Goal: Task Accomplishment & Management: Manage account settings

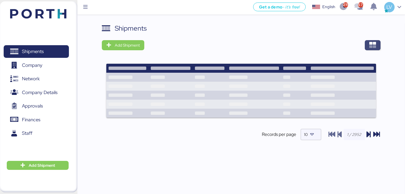
click at [380, 48] on div "Shipments Add Shipment Records per page 10" at bounding box center [241, 111] width 328 height 177
click at [378, 48] on span "button" at bounding box center [373, 45] width 16 height 10
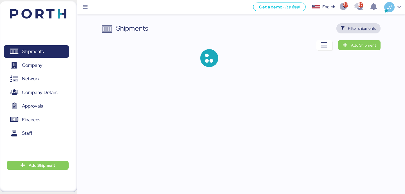
click at [365, 29] on span "Filter shipments" at bounding box center [362, 28] width 28 height 7
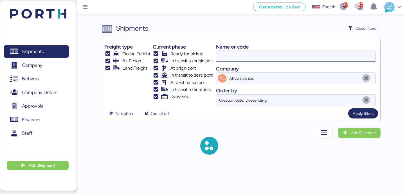
click at [344, 58] on input at bounding box center [295, 56] width 159 height 11
paste input "142502374694"
type input "142502374694"
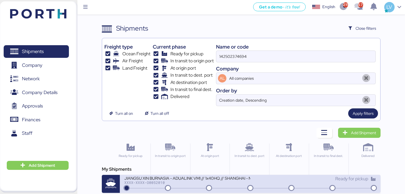
click at [215, 185] on div "JIANGSU XIN BURNASIA - ADUALINK VMI // 1x40HQ // SHANGHAI - MANZANILLO / HBL: B…" at bounding box center [187, 182] width 126 height 12
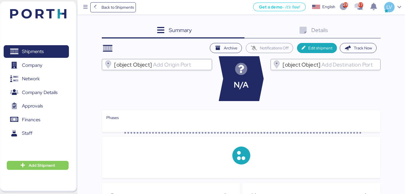
click at [357, 32] on div "Details 0" at bounding box center [312, 30] width 136 height 15
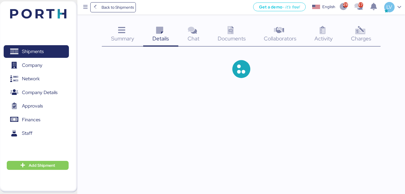
click at [357, 32] on icon at bounding box center [360, 30] width 12 height 8
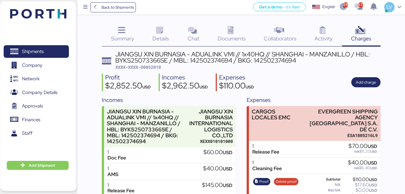
click at [155, 66] on span "XXXX-XXXX-O0052010" at bounding box center [138, 67] width 46 height 6
copy span "O0052010"
click at [139, 8] on div "Get a demo - it’s free! Get a demo English Inglés English 2155 578 LV" at bounding box center [270, 7] width 269 height 14
click at [133, 8] on span "Back to Shipments" at bounding box center [118, 7] width 32 height 7
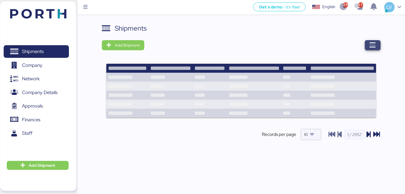
click at [366, 48] on span "button" at bounding box center [373, 45] width 16 height 10
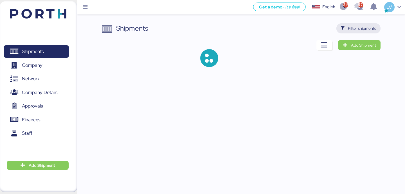
click at [363, 30] on span "Filter shipments" at bounding box center [362, 28] width 28 height 7
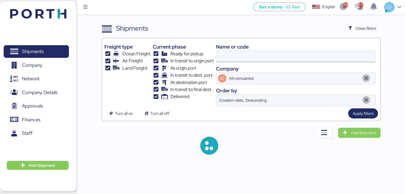
click at [306, 56] on input at bounding box center [295, 56] width 159 height 11
paste input "MEDUHW155418"
type input "MEDUHW155418"
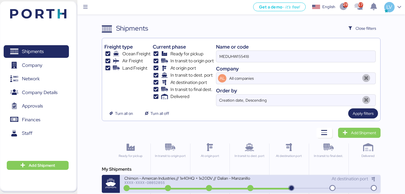
click at [202, 180] on div "Chimon - Amercan Industries // 1x40HQ + 1x20DV // Dalian - Manzanillo // MBL: M…" at bounding box center [187, 178] width 126 height 5
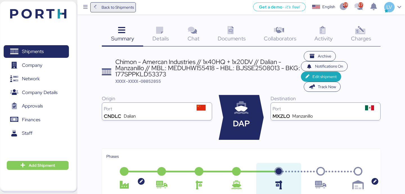
click at [102, 5] on span "Back to Shipments" at bounding box center [118, 7] width 32 height 7
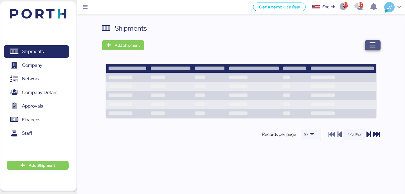
click at [374, 46] on icon "button" at bounding box center [372, 45] width 7 height 7
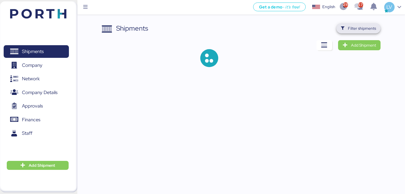
click at [364, 28] on span "Filter shipments" at bounding box center [362, 28] width 28 height 7
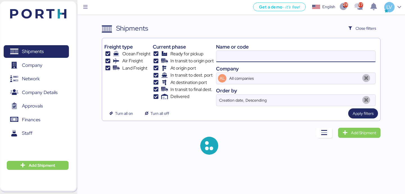
click at [322, 61] on input at bounding box center [295, 56] width 159 height 11
paste input "O0051912"
type input "O0051912"
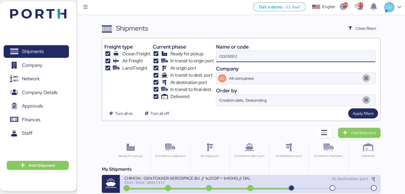
click at [232, 180] on div "CHIMON - GKN FOKKER AEROSPACE B.V. // 1x20GP + 1x40HQ // DALIAN - MANZANILLO //…" at bounding box center [187, 178] width 126 height 5
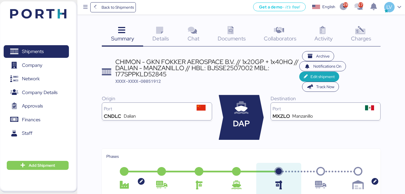
click at [161, 82] on span "XXXX-XXXX-O0051912" at bounding box center [138, 81] width 46 height 6
copy span "O0051912"
click at [360, 30] on icon at bounding box center [360, 30] width 12 height 8
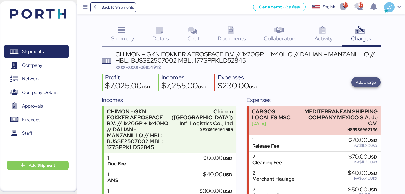
click at [365, 87] on span "Add charge" at bounding box center [365, 82] width 29 height 10
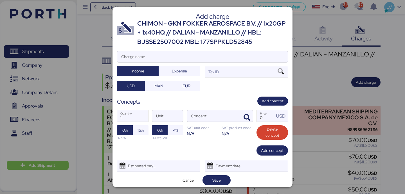
click at [259, 57] on input "Charge name" at bounding box center [202, 56] width 170 height 11
type input "DEMORAS AL 1ERO DE SEPTIEMBRE"
click at [225, 42] on div "CHIMON - GKN FOKKER AEROSPACE B.V. // 1x20GP + 1x40HQ // DALIAN - MANZANILLO //…" at bounding box center [212, 32] width 151 height 27
copy div "177SPPKLD52845"
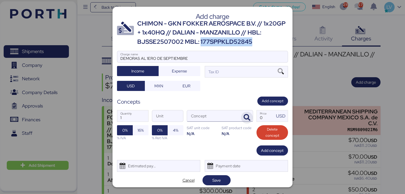
click at [248, 121] on icon "button" at bounding box center [246, 117] width 7 height 7
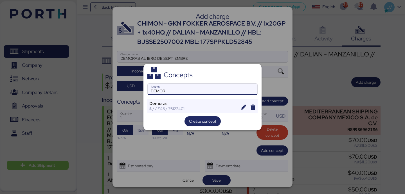
type input "DEMOR"
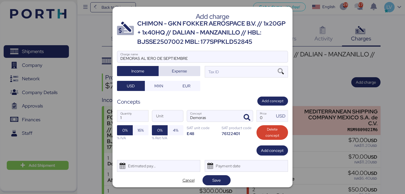
click at [196, 71] on span "Expense" at bounding box center [180, 71] width 42 height 10
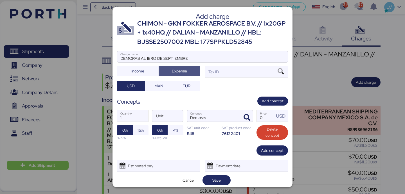
click at [230, 79] on div "DEMORAS AL 1ERO DE SEPTIEMBRE Charge name Income Expense Tax ID USD MXN EUR" at bounding box center [202, 71] width 171 height 40
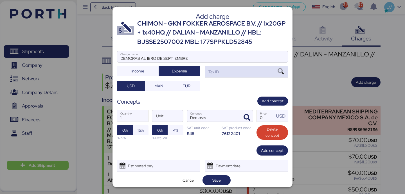
click at [230, 75] on div "Tax ID" at bounding box center [246, 71] width 83 height 11
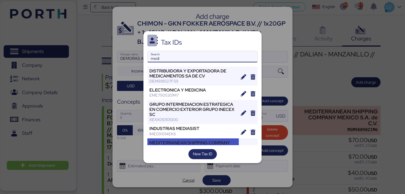
type input "medi"
click at [202, 145] on div "MEDITERRANEAN SHIPPING COMPANY MEXICO S.A. de C.V." at bounding box center [192, 146] width 87 height 10
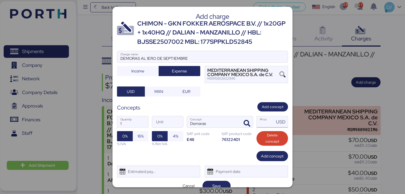
click at [262, 121] on input "Price USD" at bounding box center [265, 121] width 17 height 11
type input "1"
click at [221, 182] on span "Save" at bounding box center [216, 186] width 28 height 10
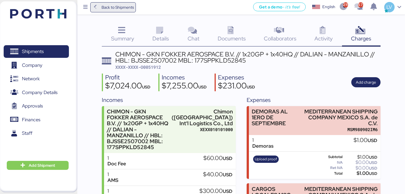
click at [117, 8] on span "Back to Shipments" at bounding box center [118, 7] width 32 height 7
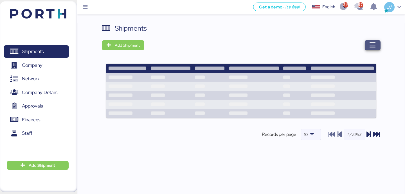
click at [373, 43] on icon "button" at bounding box center [372, 45] width 7 height 7
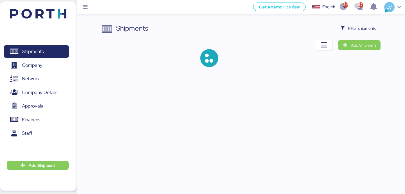
click at [368, 34] on div "Shipments Filter shipments Add Shipment" at bounding box center [241, 49] width 278 height 53
click at [364, 33] on span "Filter shipments" at bounding box center [358, 28] width 44 height 10
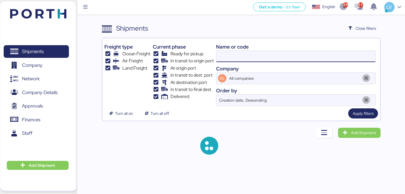
click at [326, 53] on input at bounding box center [295, 56] width 159 height 11
paste input "O0051628"
type input "O0051628"
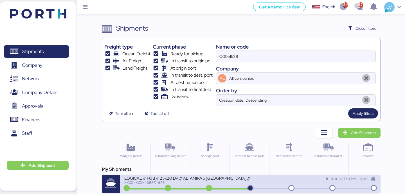
click at [249, 184] on div "XXXX-XXXX-O0051628" at bounding box center [187, 183] width 126 height 4
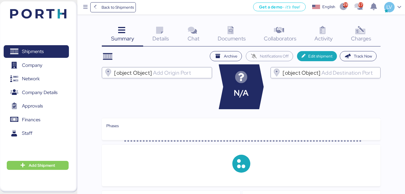
click at [366, 33] on div "Charges 0" at bounding box center [361, 34] width 39 height 23
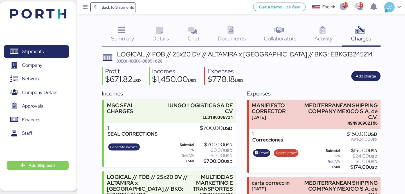
click at [322, 56] on div "LOGICAL // FOB // 25x20 DV // ALTAMIRA x RIO DE JANEIRO // BKG: EBKG13245214" at bounding box center [245, 54] width 256 height 6
copy div "EBKG13245214"
click at [164, 41] on span "Details" at bounding box center [160, 38] width 17 height 7
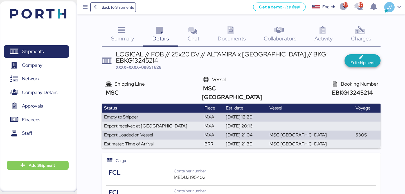
click at [365, 60] on span "Edit shipment" at bounding box center [362, 62] width 24 height 7
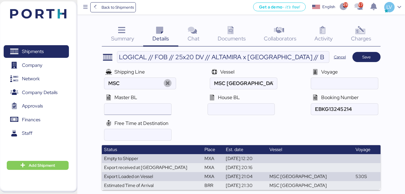
click at [157, 108] on input "ocean" at bounding box center [137, 109] width 67 height 11
paste input "MEDUXF467922"
type input "MEDUXF467922"
click at [368, 62] on header "LOGICAL // FOB // 25x20 DV // ALTAMIRA x RIO DE JANEIRO // BKG: EBKG13245214 Ca…" at bounding box center [241, 57] width 278 height 12
click at [367, 60] on span "Save" at bounding box center [366, 57] width 8 height 7
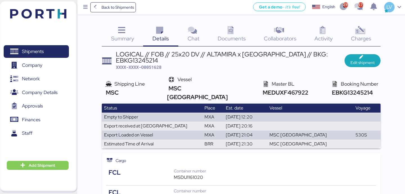
click at [360, 36] on span "Charges" at bounding box center [361, 38] width 20 height 7
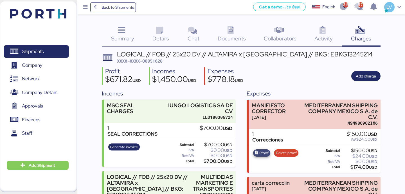
click at [259, 154] on span "Proof" at bounding box center [262, 153] width 14 height 6
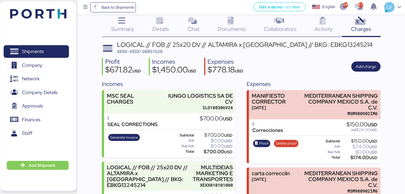
scroll to position [10, 0]
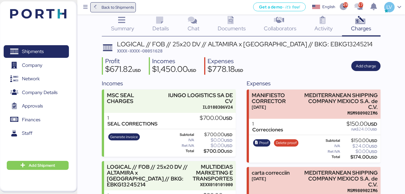
click at [117, 9] on span "Back to Shipments" at bounding box center [118, 7] width 32 height 7
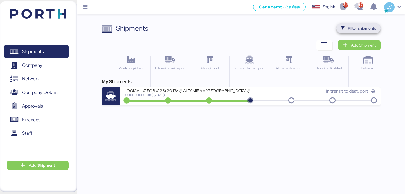
click at [370, 32] on span "Filter shipments" at bounding box center [358, 28] width 35 height 8
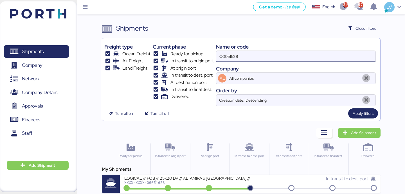
click at [320, 54] on input "O0051628" at bounding box center [295, 56] width 159 height 11
paste input "2019/169322"
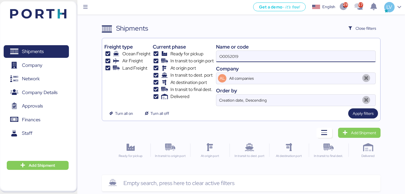
type input "O0052019"
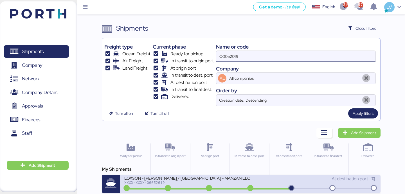
click at [180, 181] on div "XXXX-XXXX-O0052019" at bounding box center [187, 183] width 126 height 4
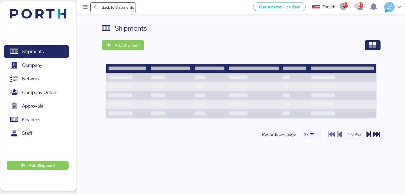
click at [363, 32] on div "Shipments" at bounding box center [241, 28] width 278 height 10
click at [371, 47] on icon "button" at bounding box center [372, 45] width 7 height 7
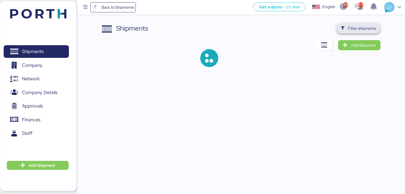
click at [360, 31] on span "Filter shipments" at bounding box center [362, 28] width 28 height 7
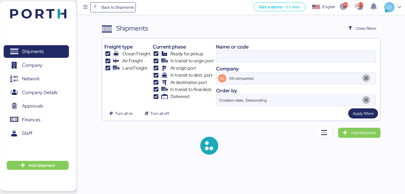
click at [322, 63] on div "Name or code Company AL All companies Order by Creation date, Descending" at bounding box center [296, 73] width 160 height 66
click at [322, 60] on input at bounding box center [295, 56] width 159 height 11
paste input "O0052019/169322"
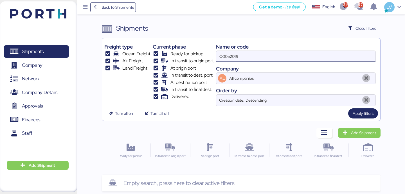
type input "O0052019"
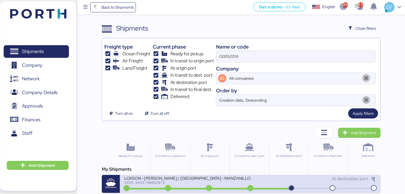
click at [216, 184] on div "XXXX-XXXX-O0052019" at bounding box center [187, 183] width 126 height 4
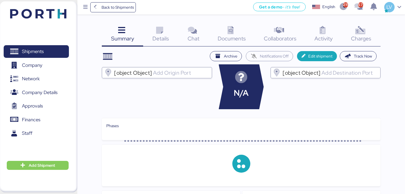
click at [373, 24] on div "Charges 0" at bounding box center [361, 34] width 39 height 23
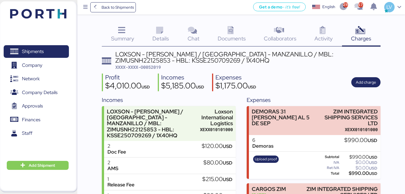
click at [155, 64] on span "XXXX-XXXX-O0052019" at bounding box center [138, 67] width 46 height 6
copy span "O0052019"
click at [99, 9] on span "Back to Shipments" at bounding box center [113, 7] width 42 height 10
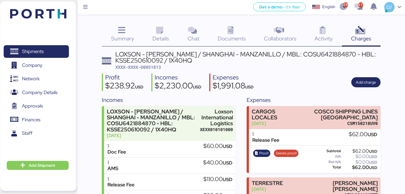
click at [60, 17] on img at bounding box center [38, 14] width 56 height 10
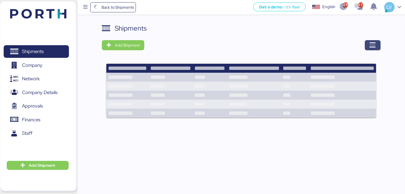
click at [377, 49] on span "button" at bounding box center [373, 45] width 16 height 10
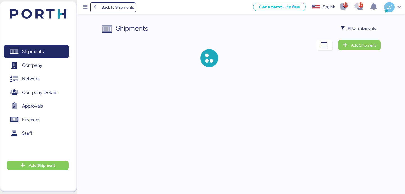
click at [370, 33] on div "Shipments Filter shipments Add Shipment" at bounding box center [241, 49] width 278 height 53
click at [370, 33] on span "Filter shipments" at bounding box center [358, 28] width 44 height 10
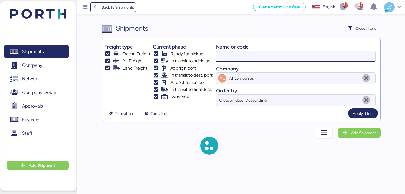
click at [340, 61] on input at bounding box center [295, 56] width 159 height 11
paste input "O0052065"
type input "O0052065"
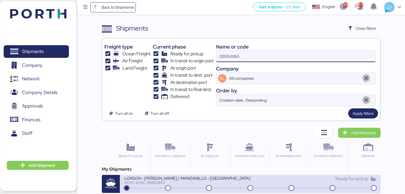
click at [274, 181] on div "Ready for pickup" at bounding box center [313, 179] width 126 height 7
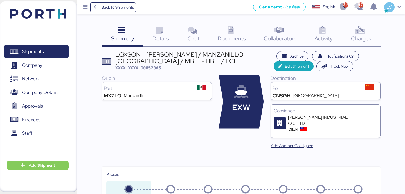
click at [360, 43] on div "Charges 0" at bounding box center [361, 34] width 39 height 23
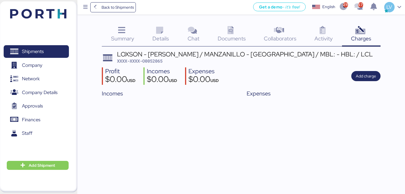
click at [143, 34] on div "Summary 0" at bounding box center [122, 34] width 41 height 23
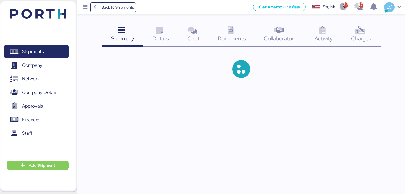
click at [157, 40] on span "Details" at bounding box center [160, 38] width 17 height 7
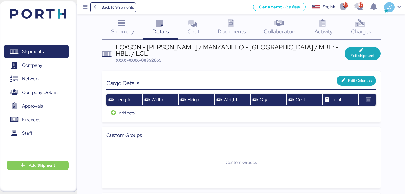
scroll to position [8, 0]
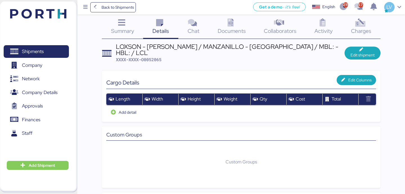
click at [156, 57] on span "XXXX-XXXX-O0052065" at bounding box center [139, 60] width 46 height 6
copy span "O0052065"
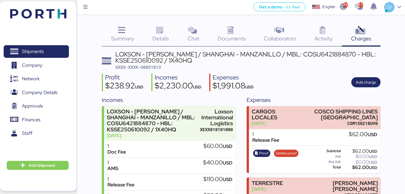
click at [51, 17] on img at bounding box center [38, 14] width 56 height 10
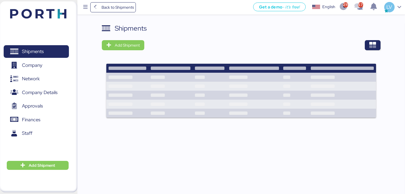
click at [375, 51] on div "Shipments Add Shipment" at bounding box center [241, 74] width 278 height 102
click at [375, 48] on icon "button" at bounding box center [372, 45] width 7 height 7
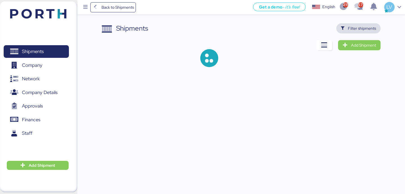
click at [365, 28] on span "Filter shipments" at bounding box center [362, 28] width 28 height 7
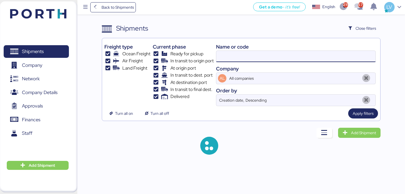
click at [316, 62] on input at bounding box center [295, 56] width 159 height 11
paste input "O0052061 - 170709"
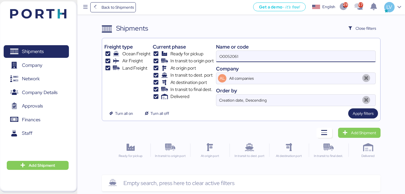
type input "O0052061"
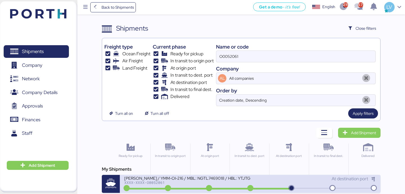
click at [206, 179] on div "YAMATO - MURATA / YMM-OI-216 / MBL: NGTL7469018 / HBL: YTJTGI100028 / LCL" at bounding box center [187, 178] width 126 height 5
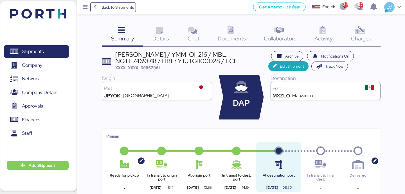
click at [349, 43] on div "Charges 0" at bounding box center [361, 34] width 39 height 23
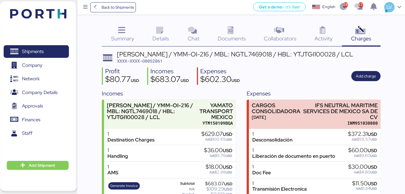
click at [154, 62] on span "XXXX-XXXX-O0052061" at bounding box center [140, 61] width 46 height 6
copy span "O0052061"
